Goal: Task Accomplishment & Management: Use online tool/utility

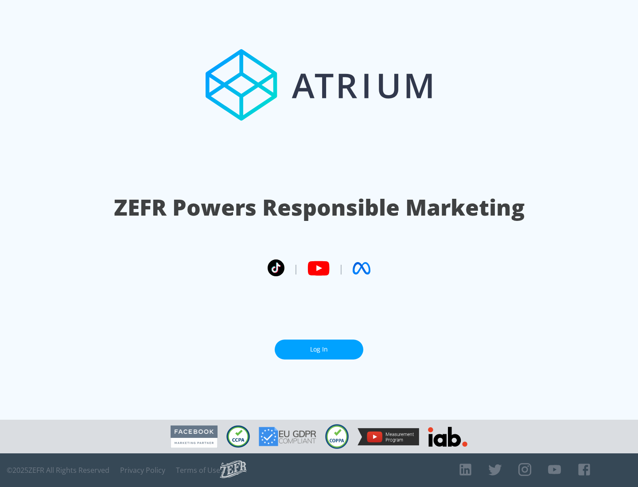
click at [319, 350] on link "Log In" at bounding box center [319, 350] width 89 height 20
